Goal: Transaction & Acquisition: Purchase product/service

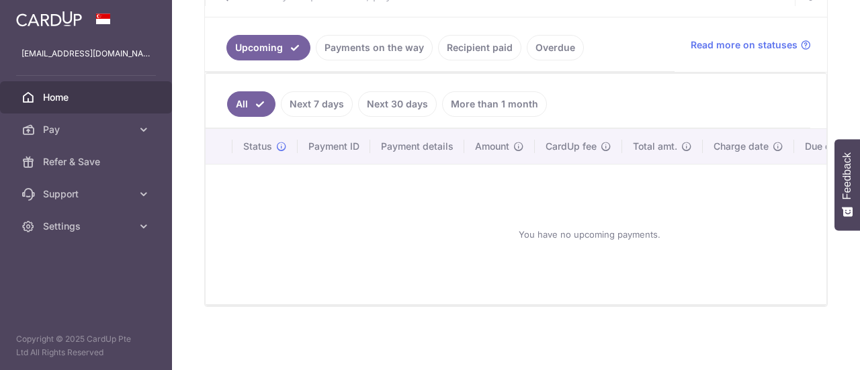
scroll to position [193, 0]
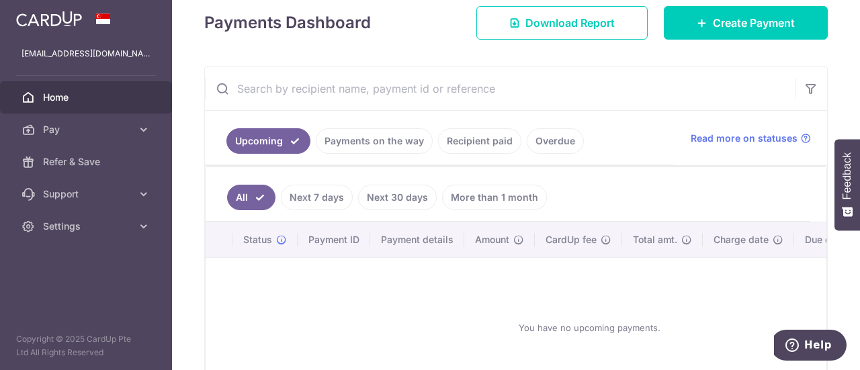
click at [450, 139] on link "Recipient paid" at bounding box center [479, 141] width 83 height 26
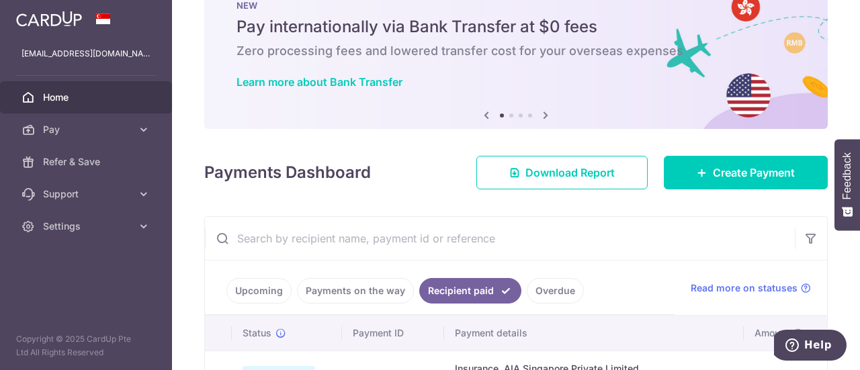
scroll to position [0, 0]
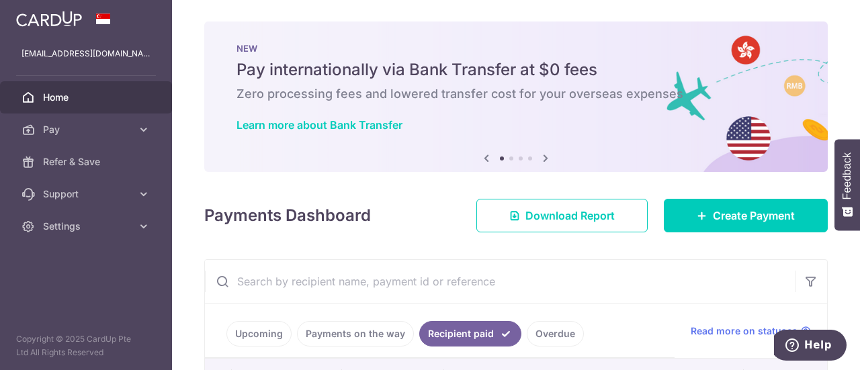
click at [251, 333] on link "Upcoming" at bounding box center [258, 334] width 65 height 26
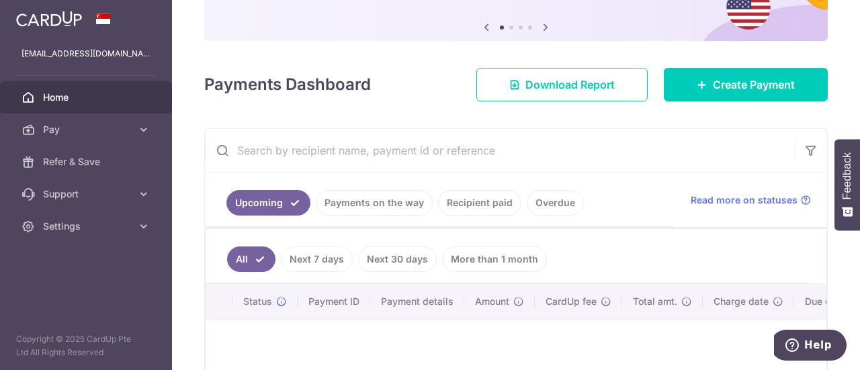
scroll to position [132, 0]
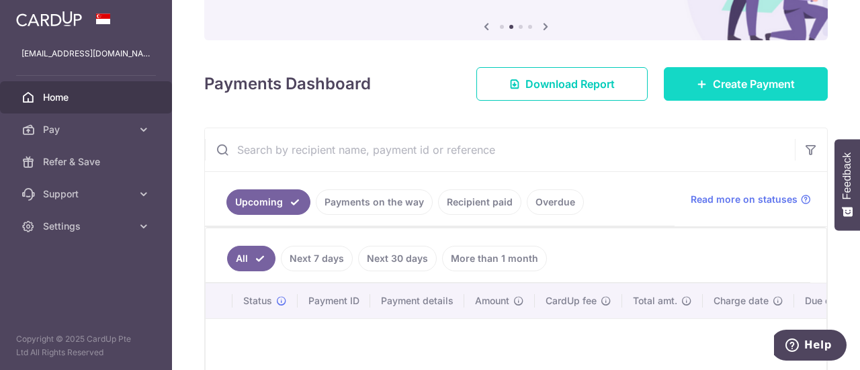
click at [726, 75] on link "Create Payment" at bounding box center [746, 84] width 164 height 34
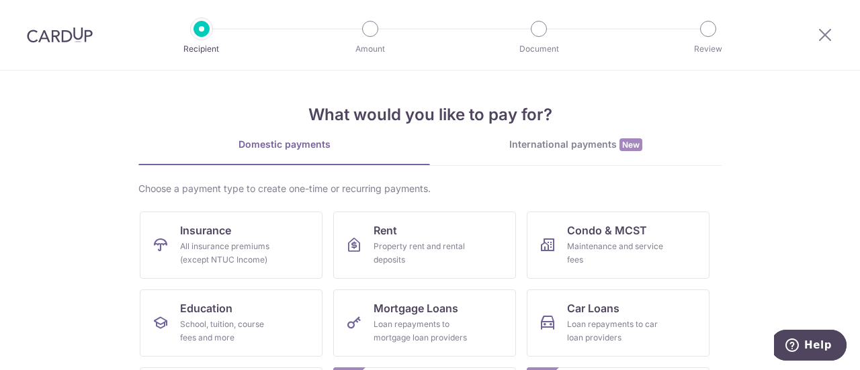
scroll to position [87, 0]
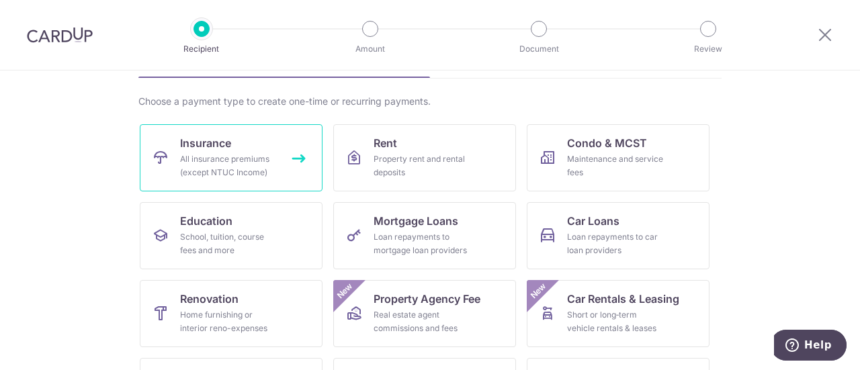
click at [243, 147] on link "Insurance All insurance premiums (except NTUC Income)" at bounding box center [231, 157] width 183 height 67
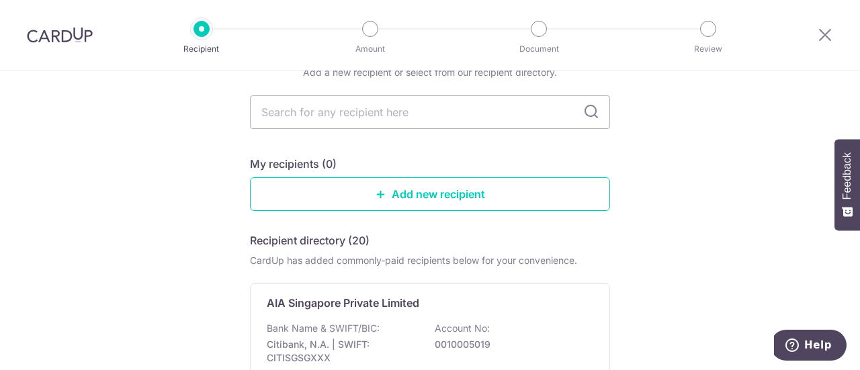
scroll to position [67, 0]
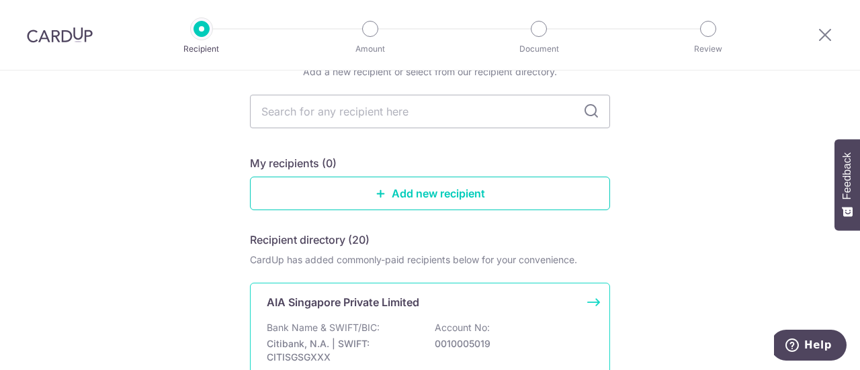
click at [392, 307] on p "AIA Singapore Private Limited" at bounding box center [343, 302] width 152 height 16
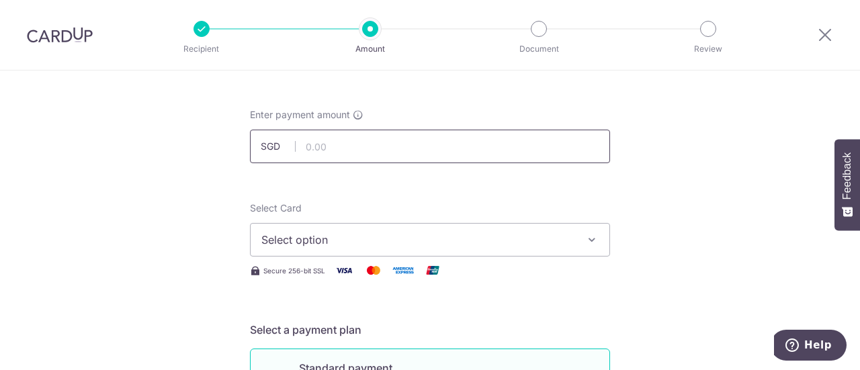
click at [302, 151] on input "text" at bounding box center [430, 147] width 360 height 34
type input "16,969.00"
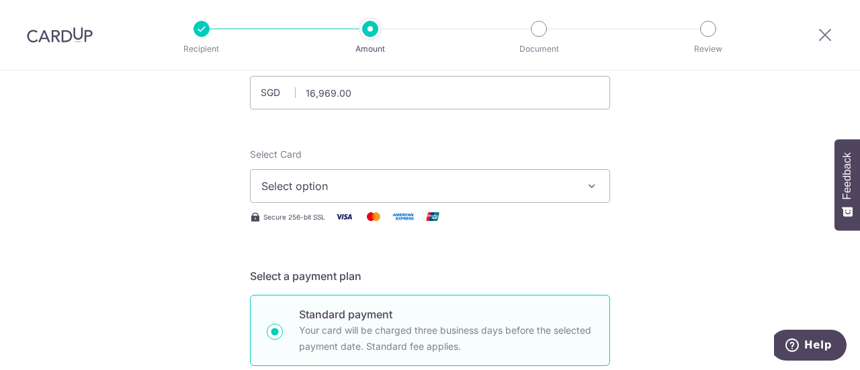
click at [288, 186] on span "Select option" at bounding box center [417, 186] width 313 height 16
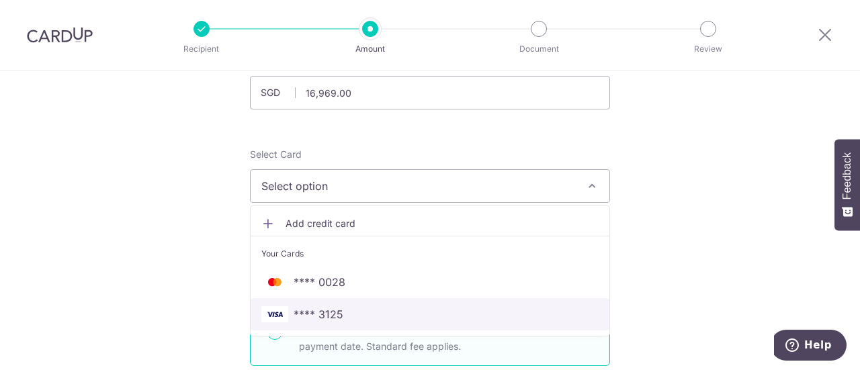
click at [320, 308] on span "**** 3125" at bounding box center [319, 314] width 50 height 16
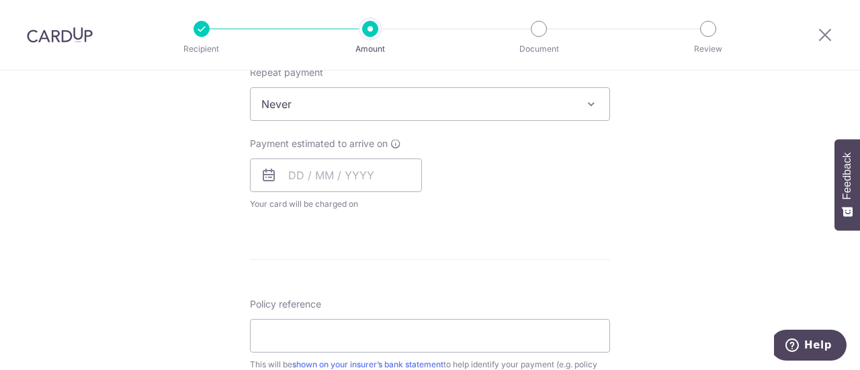
scroll to position [551, 0]
click at [290, 181] on input "text" at bounding box center [336, 176] width 172 height 34
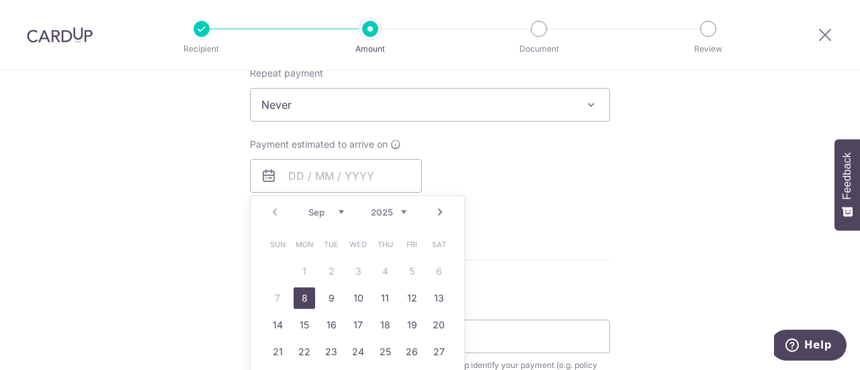
click at [304, 298] on link "8" at bounding box center [304, 298] width 21 height 21
type input "08/09/2025"
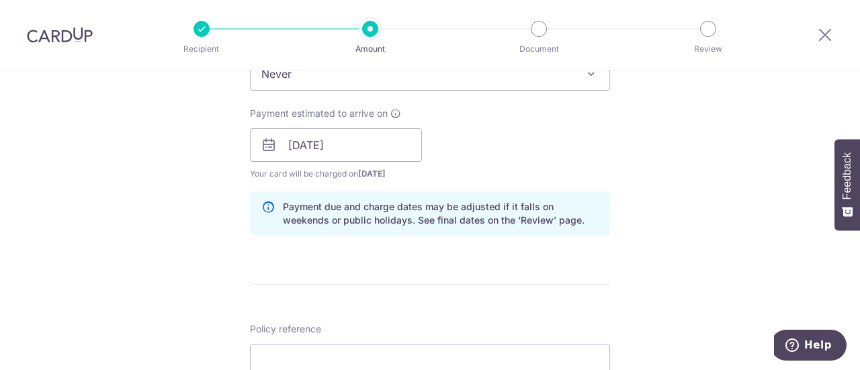
scroll to position [582, 0]
click at [292, 144] on input "08/09/2025" at bounding box center [336, 145] width 172 height 34
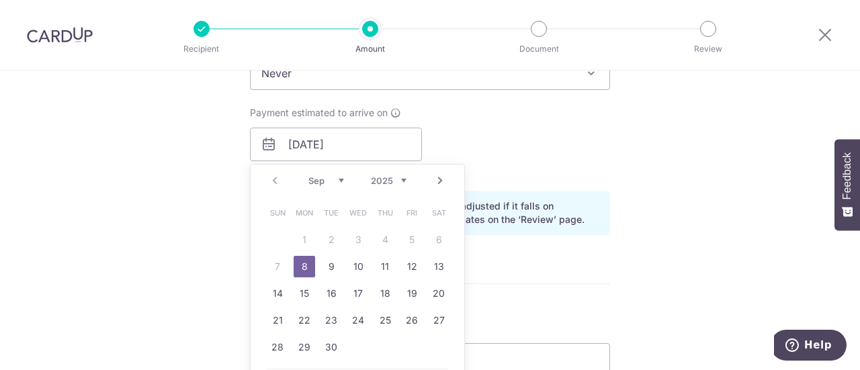
click at [169, 194] on div "Tell us more about your payment Enter payment amount SGD 16,969.00 16969.00 Sel…" at bounding box center [430, 123] width 860 height 1270
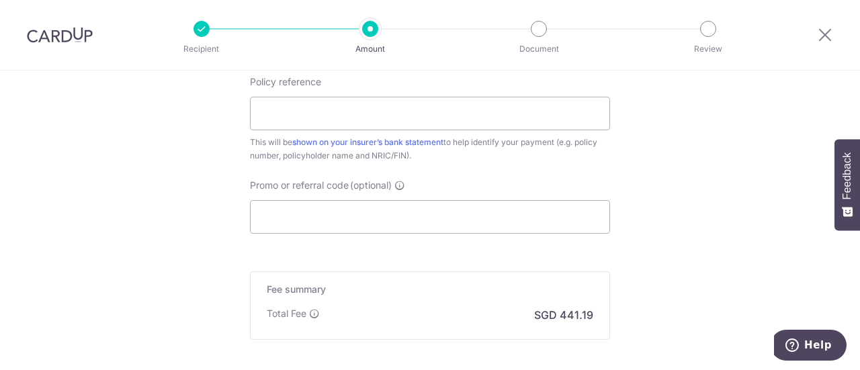
scroll to position [830, 0]
click at [278, 108] on input "Policy reference" at bounding box center [430, 113] width 360 height 34
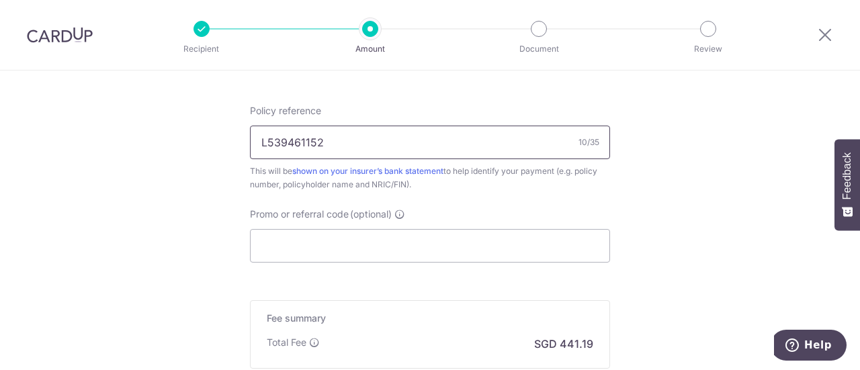
scroll to position [857, 0]
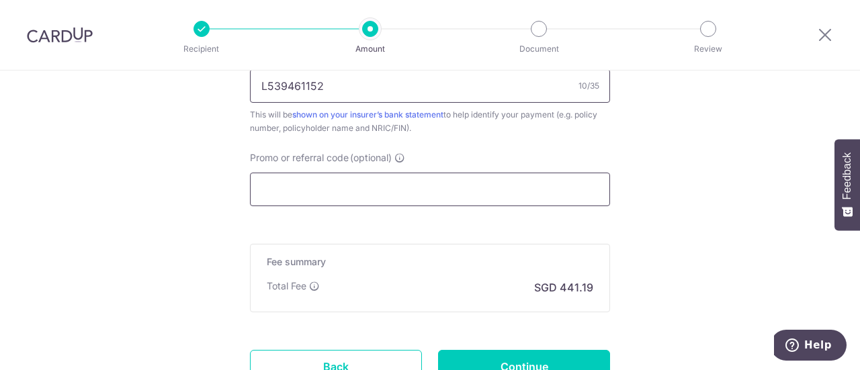
type input "L539461152"
click at [292, 190] on input "Promo or referral code (optional)" at bounding box center [430, 190] width 360 height 34
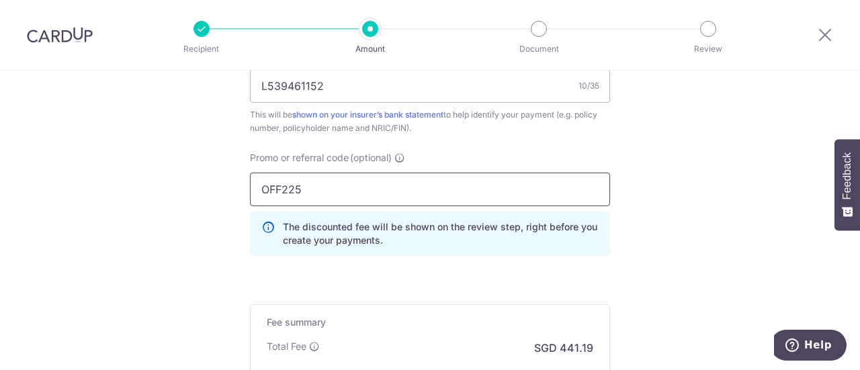
type input "OFF225"
click button "Add Card" at bounding box center [0, 0] width 0 height 0
click at [360, 262] on div "Promo or referral code (optional) OFF225 The discounted fee will be shown on th…" at bounding box center [430, 209] width 376 height 116
click at [308, 189] on input "OFF225" at bounding box center [430, 190] width 360 height 34
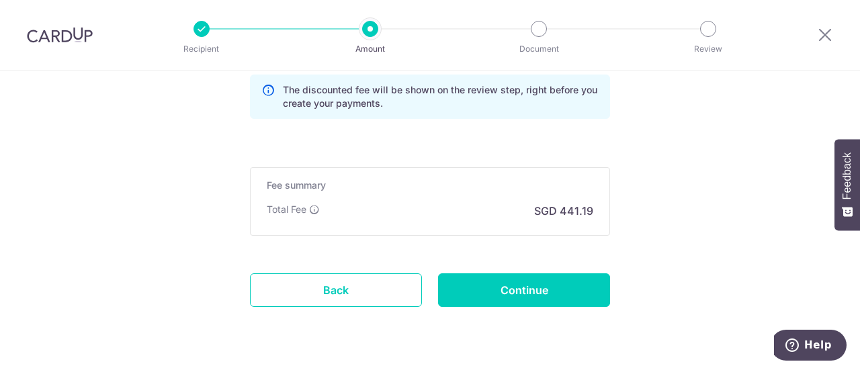
scroll to position [1002, 0]
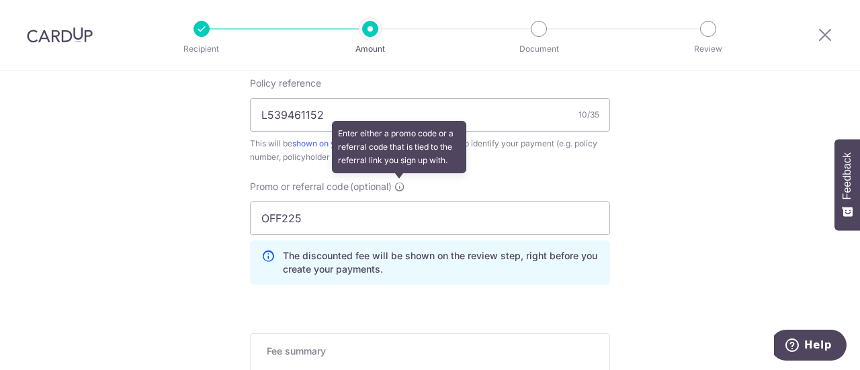
scroll to position [962, 0]
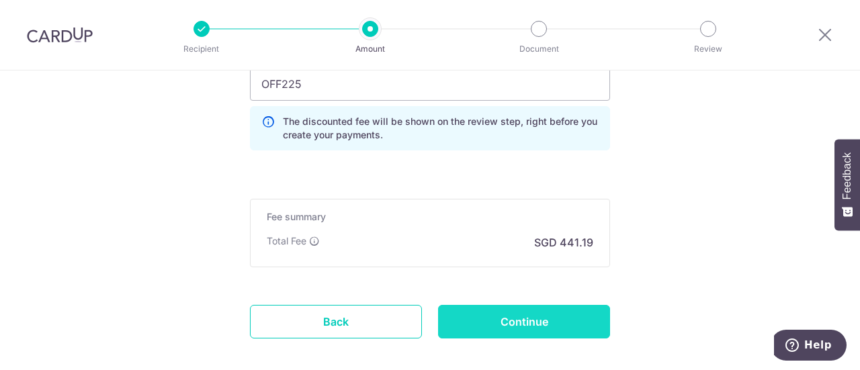
click at [477, 316] on input "Continue" at bounding box center [524, 322] width 172 height 34
type input "Create Schedule"
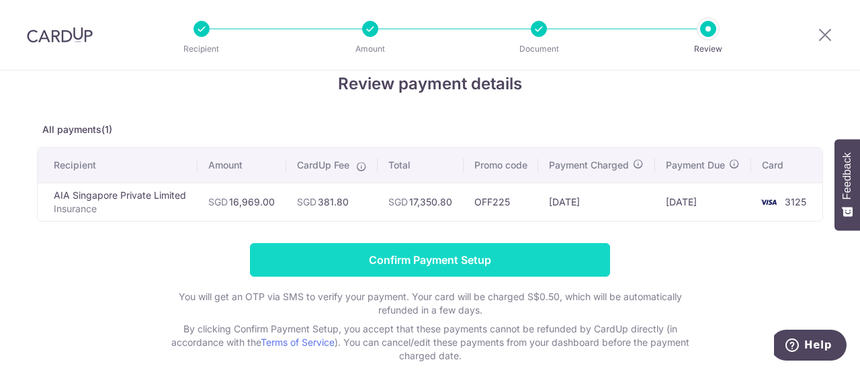
click at [411, 273] on input "Confirm Payment Setup" at bounding box center [430, 260] width 360 height 34
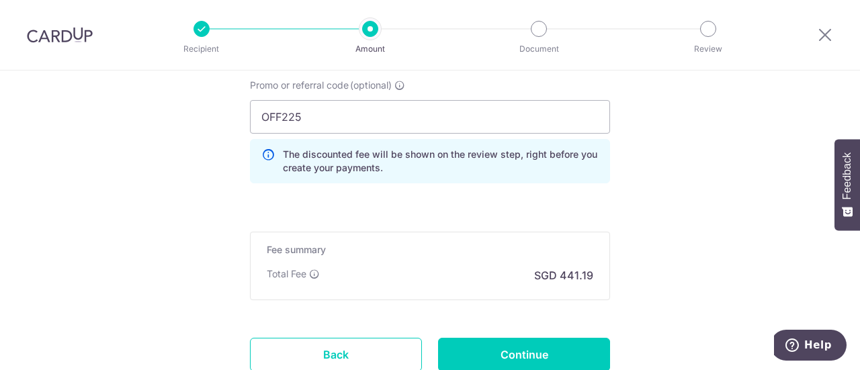
scroll to position [1027, 0]
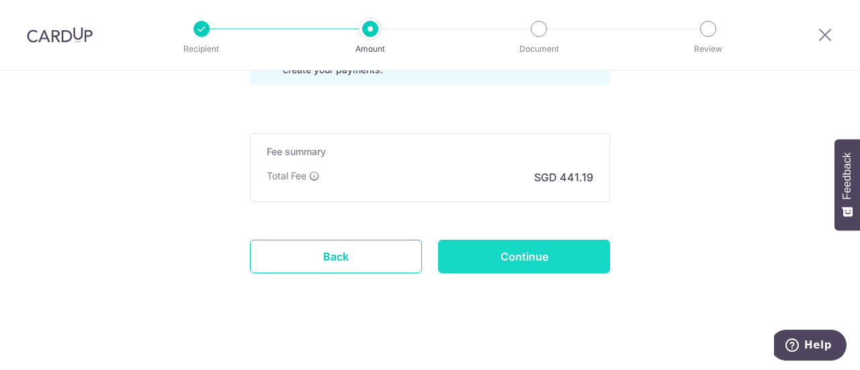
click at [489, 250] on input "Continue" at bounding box center [524, 257] width 172 height 34
type input "Update Schedule"
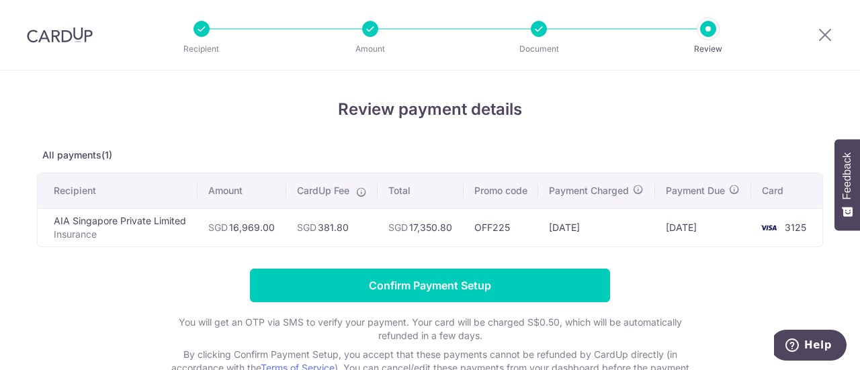
scroll to position [0, 1]
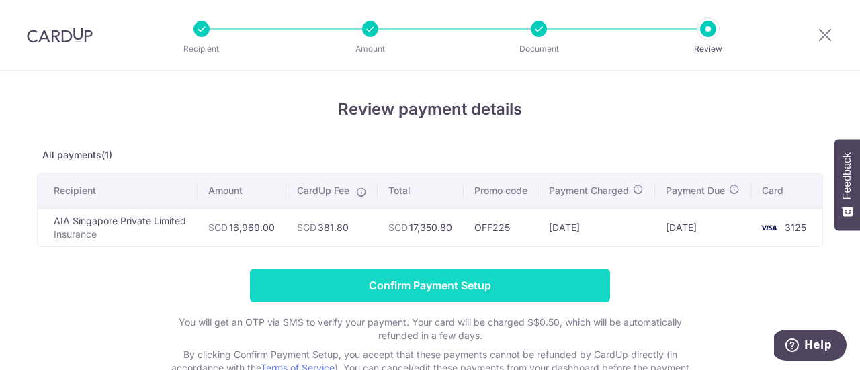
click at [438, 284] on input "Confirm Payment Setup" at bounding box center [430, 286] width 360 height 34
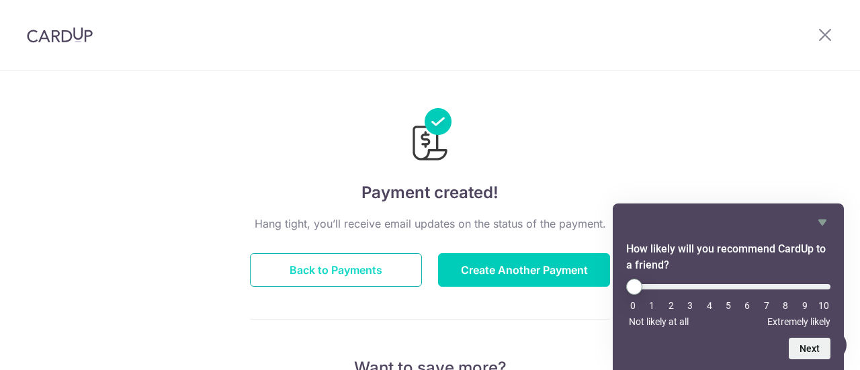
click at [356, 277] on button "Back to Payments" at bounding box center [336, 270] width 172 height 34
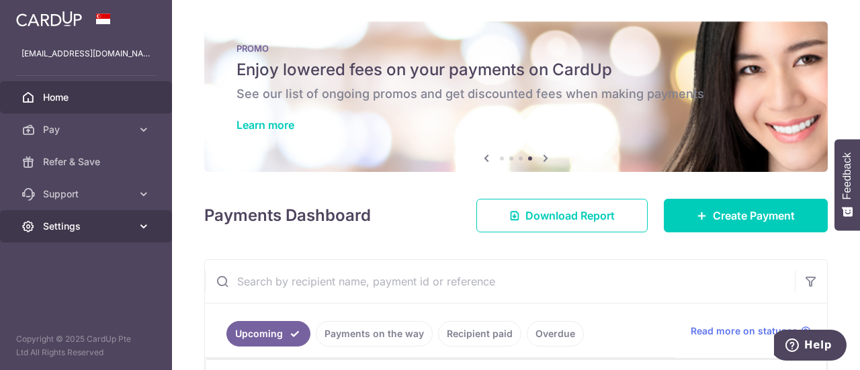
click at [127, 220] on span "Settings" at bounding box center [87, 226] width 89 height 13
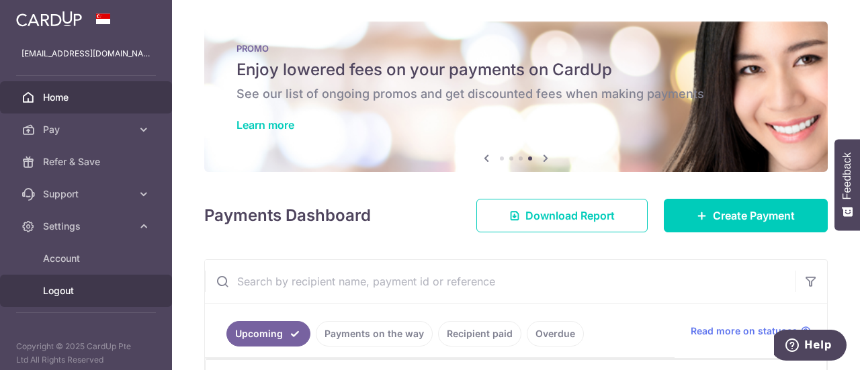
click at [63, 282] on link "Logout" at bounding box center [86, 291] width 172 height 32
